Goal: Find specific page/section: Find specific page/section

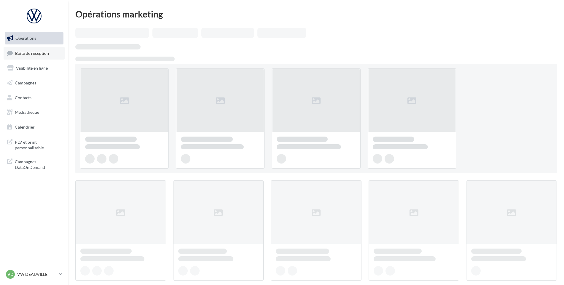
click at [28, 54] on span "Boîte de réception" at bounding box center [32, 52] width 34 height 5
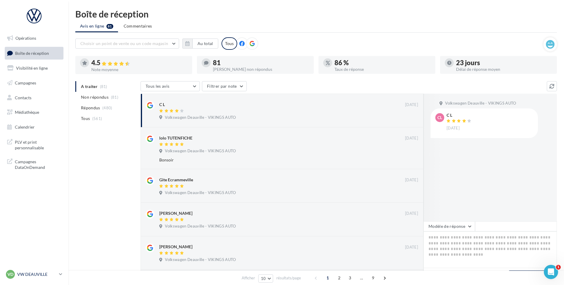
click at [41, 270] on link "VD VW DEAUVILLE vw-touq-vau" at bounding box center [34, 274] width 59 height 11
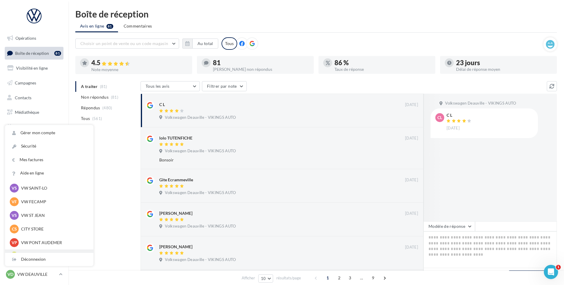
scroll to position [89, 0]
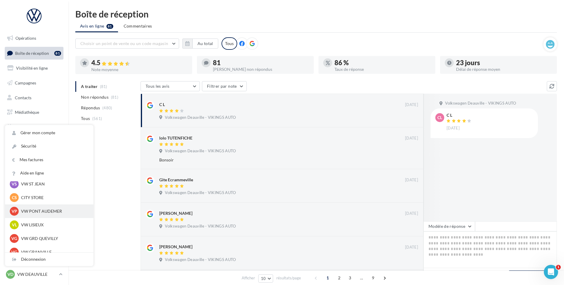
click at [45, 212] on p "VW PONT AUDEMER" at bounding box center [53, 211] width 65 height 6
